Goal: Transaction & Acquisition: Book appointment/travel/reservation

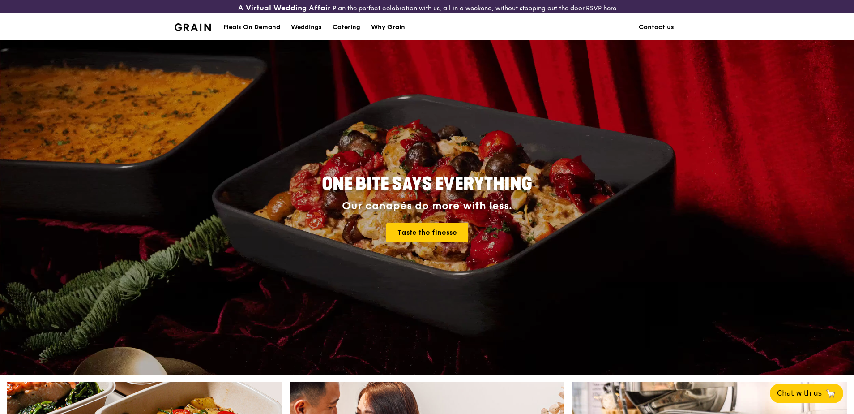
scroll to position [134, 0]
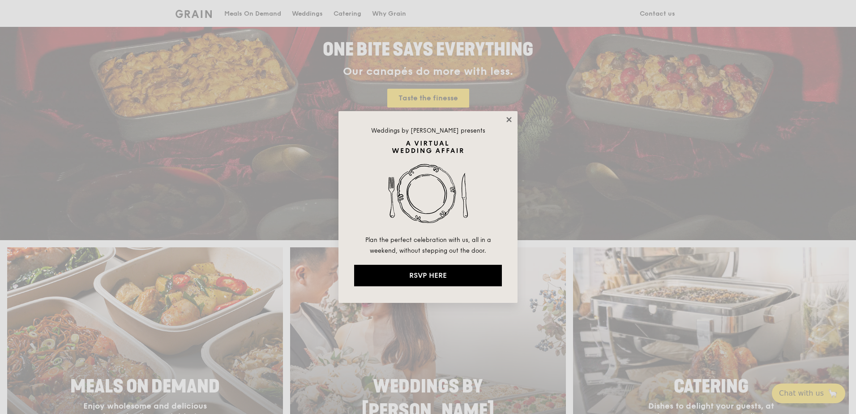
click at [509, 121] on icon at bounding box center [509, 119] width 8 height 8
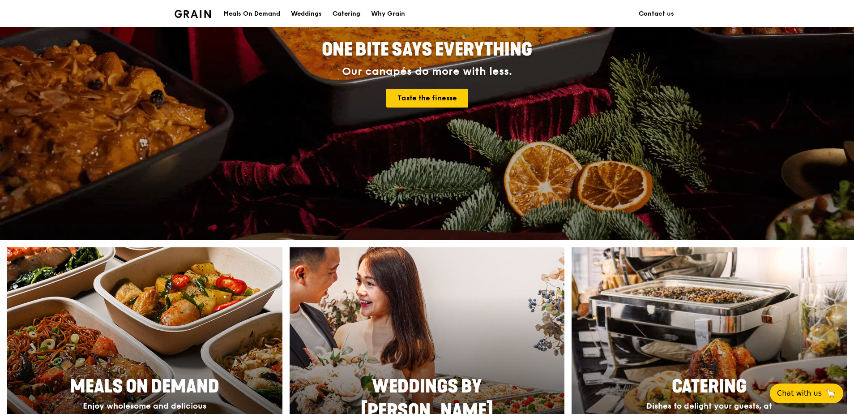
click at [349, 17] on div "Catering" at bounding box center [347, 13] width 28 height 27
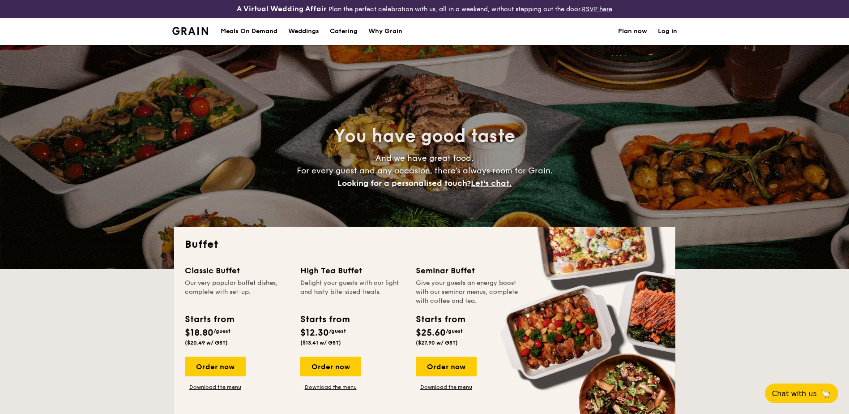
select select
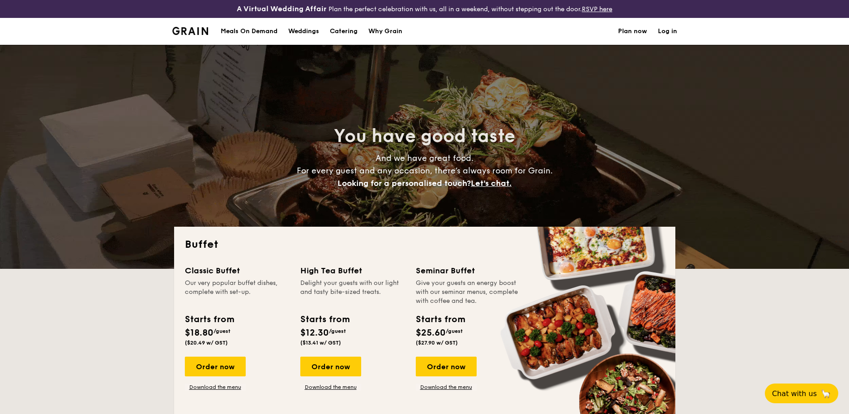
click at [189, 30] on img at bounding box center [190, 31] width 36 height 8
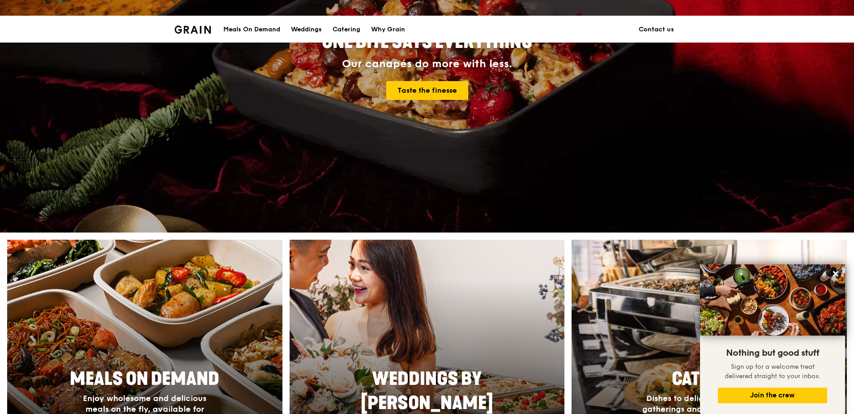
scroll to position [269, 0]
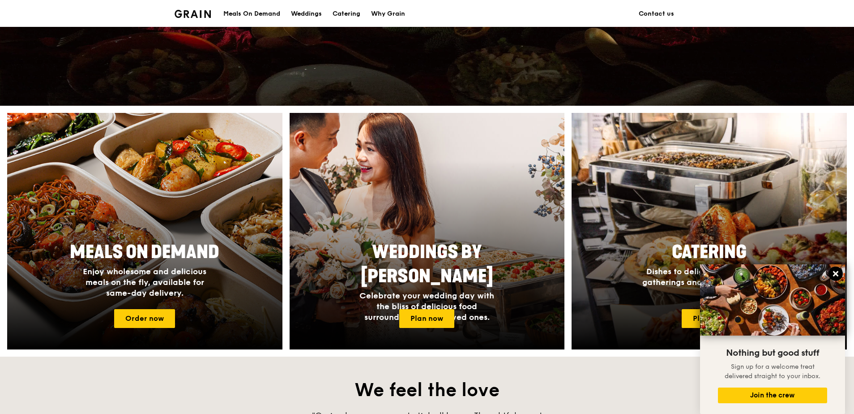
click at [839, 276] on icon at bounding box center [836, 273] width 8 height 8
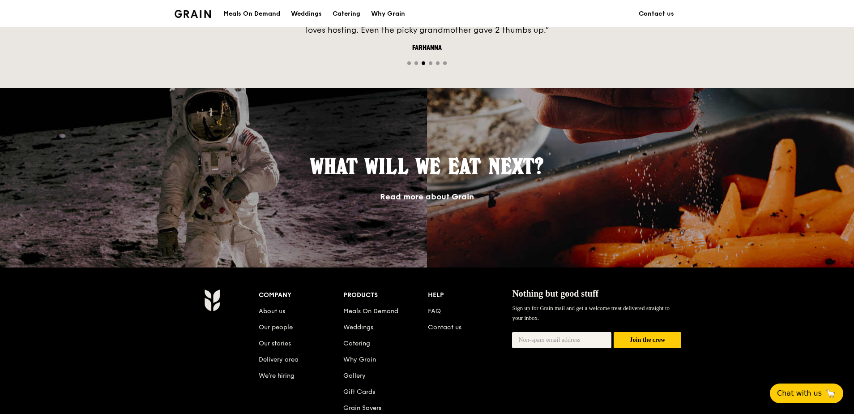
scroll to position [798, 0]
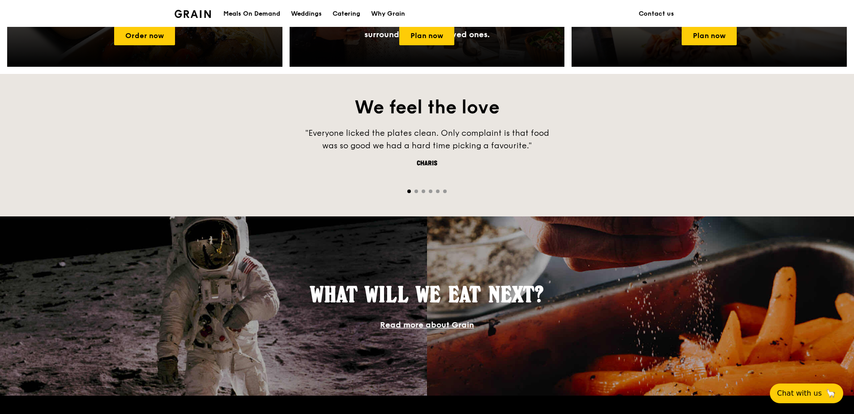
scroll to position [553, 0]
